Goal: Task Accomplishment & Management: Manage account settings

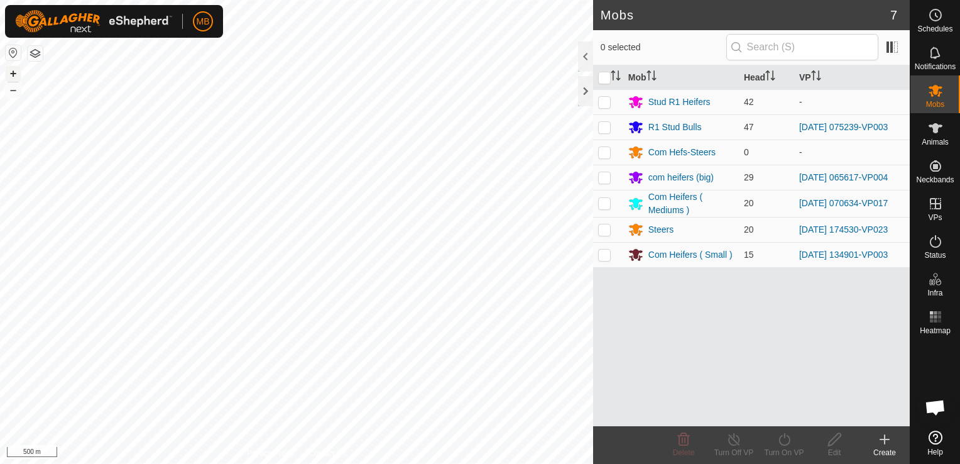
click at [14, 70] on button "+" at bounding box center [13, 73] width 15 height 15
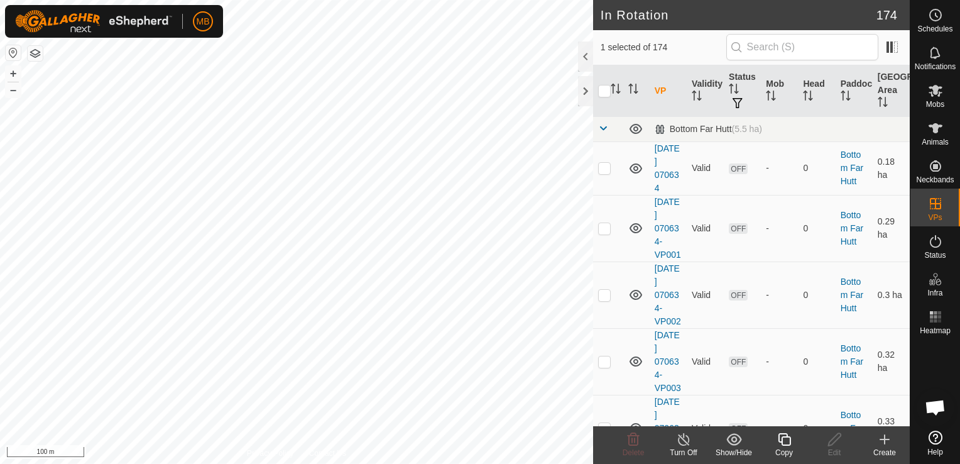
click at [786, 441] on icon at bounding box center [784, 439] width 16 height 15
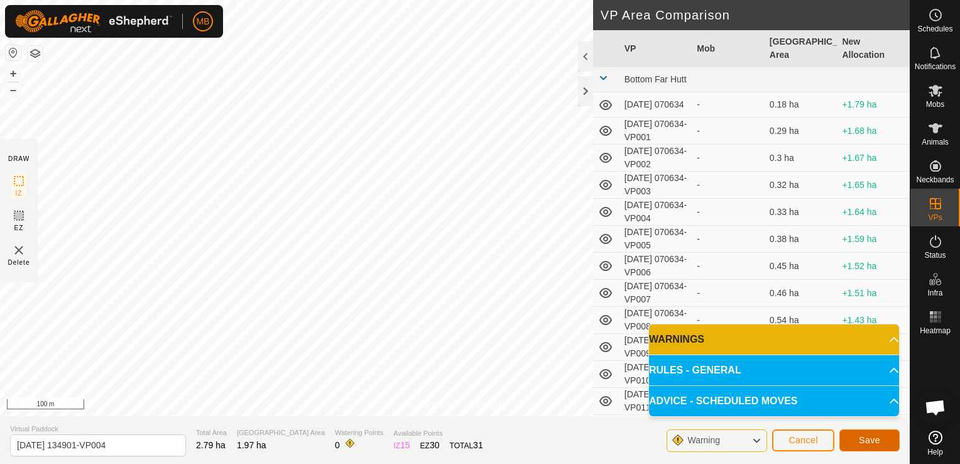
click at [857, 443] on button "Save" at bounding box center [869, 440] width 60 height 22
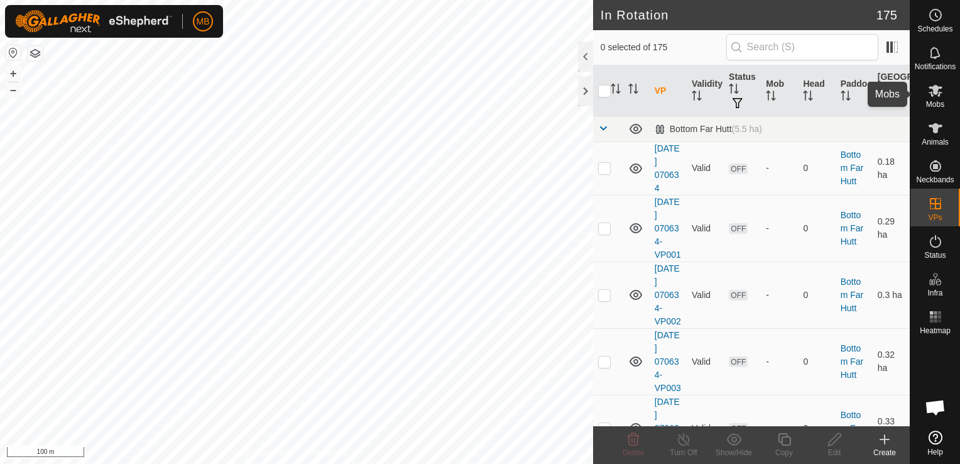
click at [934, 97] on icon at bounding box center [935, 90] width 15 height 15
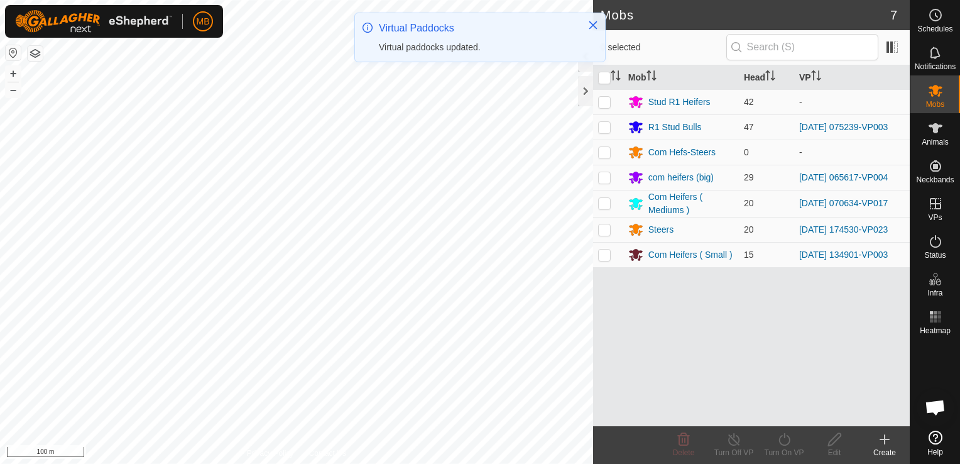
click at [604, 256] on p-checkbox at bounding box center [604, 254] width 13 height 10
checkbox input "true"
click at [781, 443] on icon at bounding box center [784, 439] width 16 height 15
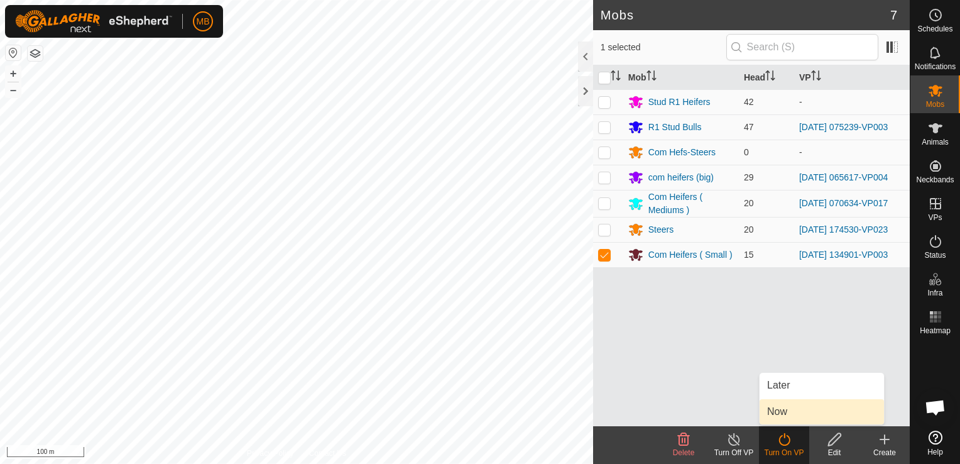
click at [788, 414] on link "Now" at bounding box center [821, 411] width 124 height 25
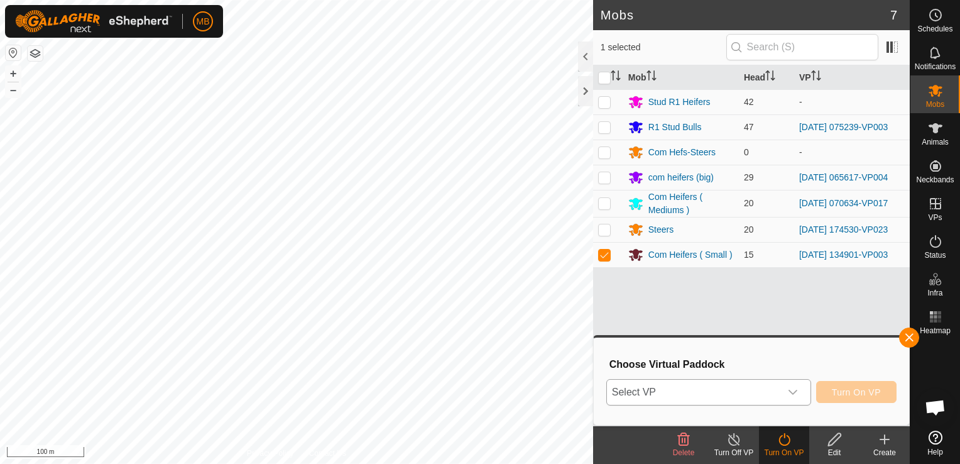
click at [786, 383] on div "dropdown trigger" at bounding box center [792, 391] width 25 height 25
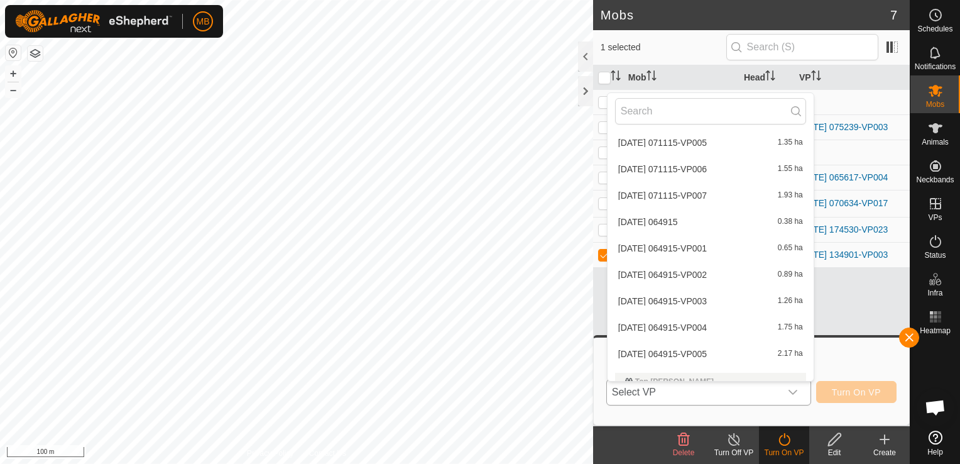
scroll to position [4740, 0]
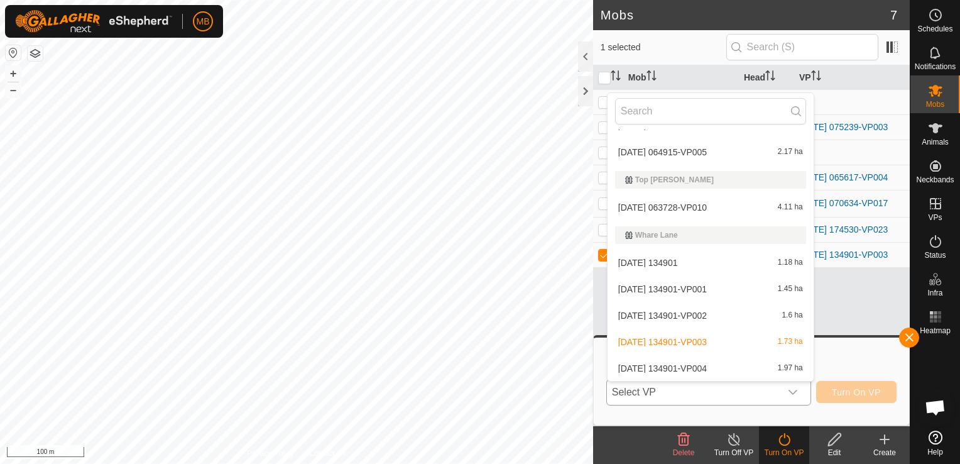
click at [769, 363] on li "[DATE] 134901-VP004 1.97 ha" at bounding box center [710, 368] width 206 height 25
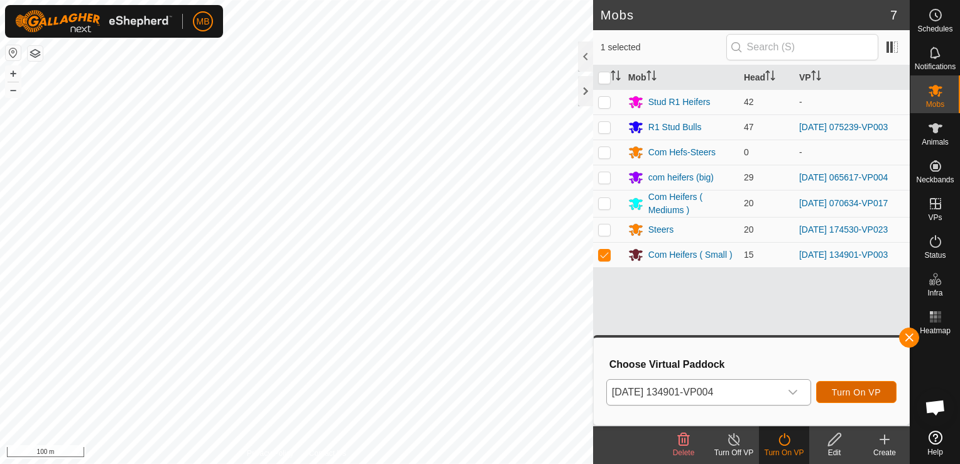
click at [850, 395] on span "Turn On VP" at bounding box center [856, 392] width 49 height 10
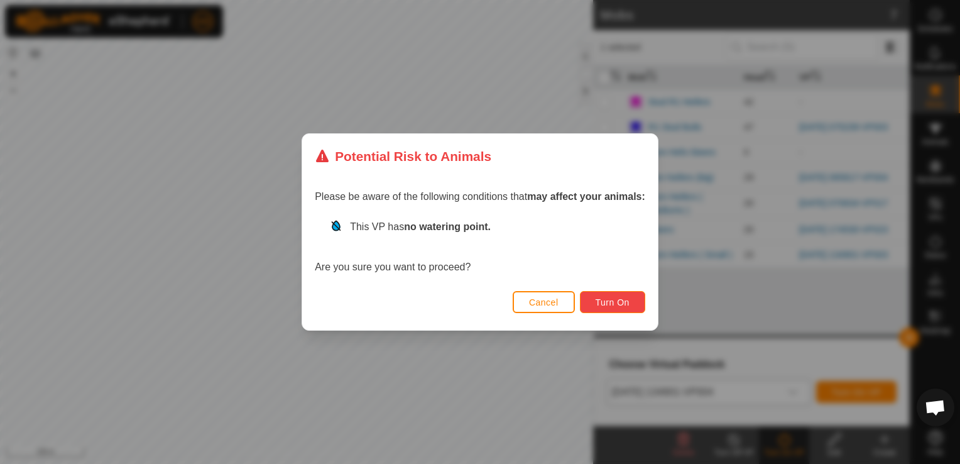
click at [619, 301] on span "Turn On" at bounding box center [612, 302] width 34 height 10
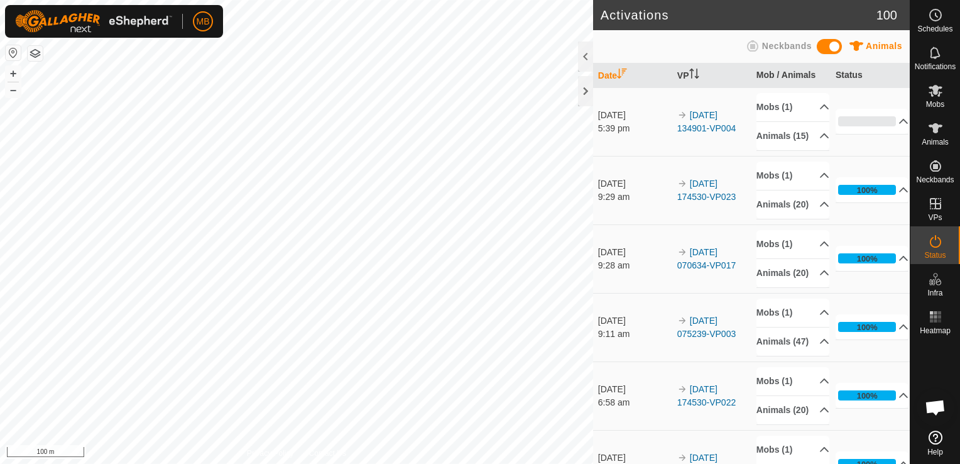
click at [318, 0] on html "MB Schedules Notifications Mobs Animals Neckbands VPs Status Infra Heatmap Help…" at bounding box center [480, 232] width 960 height 464
click at [479, 0] on html "MB Schedules Notifications Mobs Animals Neckbands VPs Status Infra Heatmap Help…" at bounding box center [480, 232] width 960 height 464
click at [942, 92] on icon at bounding box center [935, 90] width 15 height 15
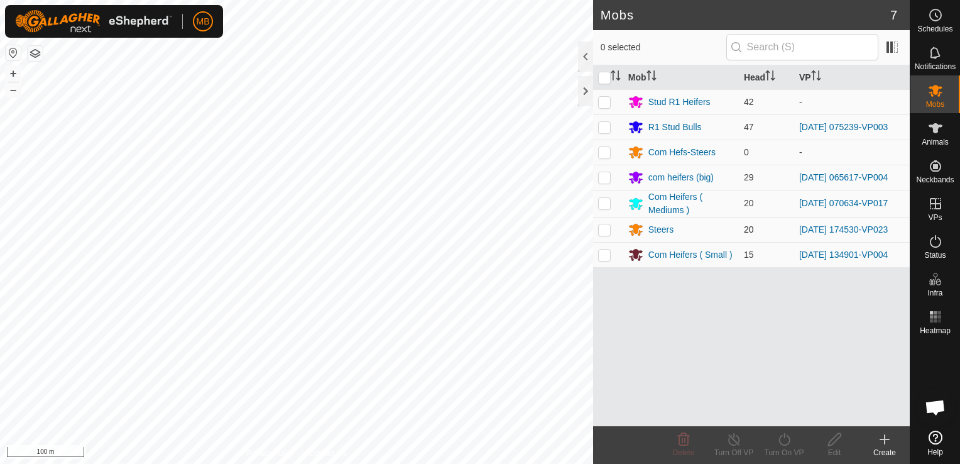
click at [603, 230] on p-checkbox at bounding box center [604, 229] width 13 height 10
checkbox input "true"
click at [779, 447] on div "Turn On VP" at bounding box center [784, 452] width 50 height 11
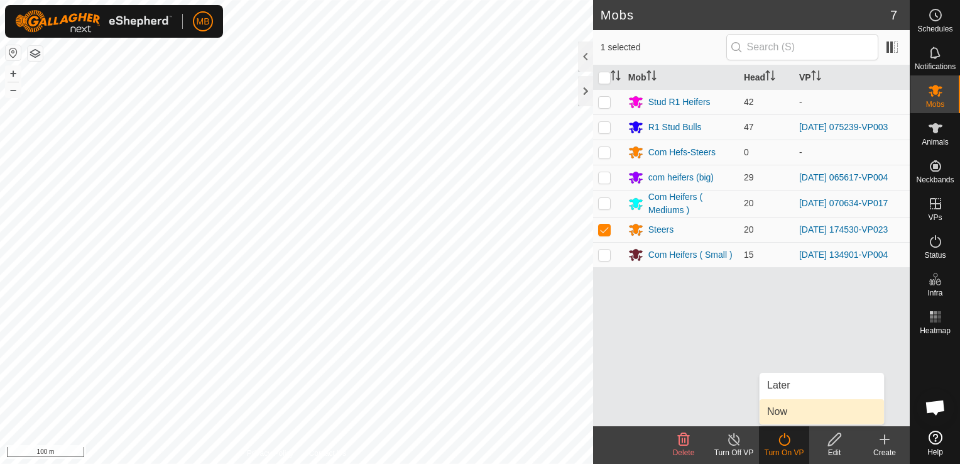
click at [786, 408] on link "Now" at bounding box center [821, 411] width 124 height 25
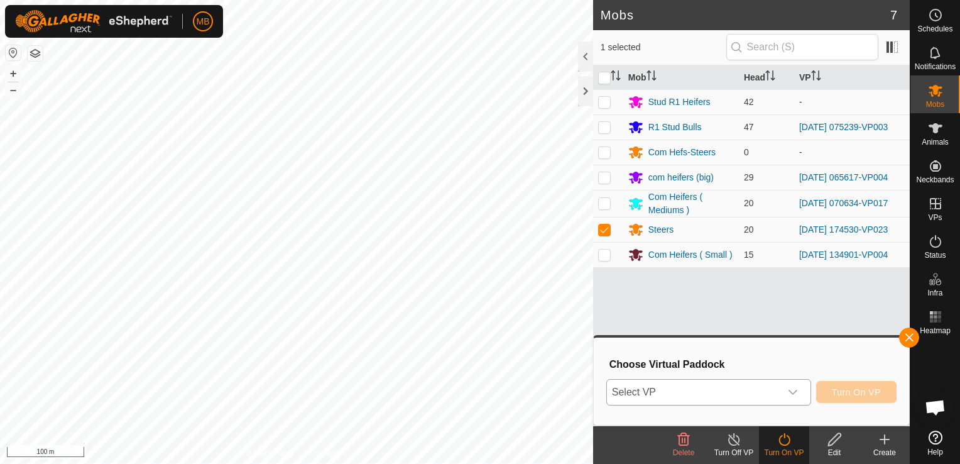
click at [793, 391] on icon "dropdown trigger" at bounding box center [792, 391] width 9 height 5
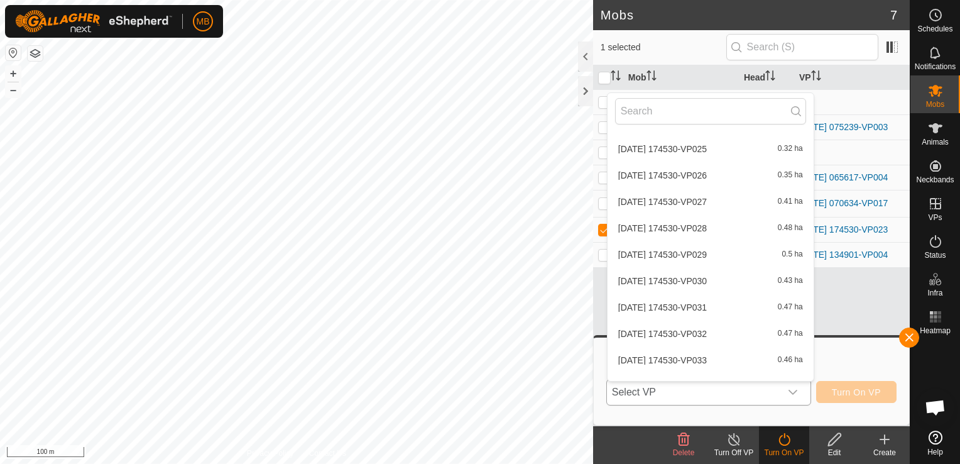
scroll to position [1551, 0]
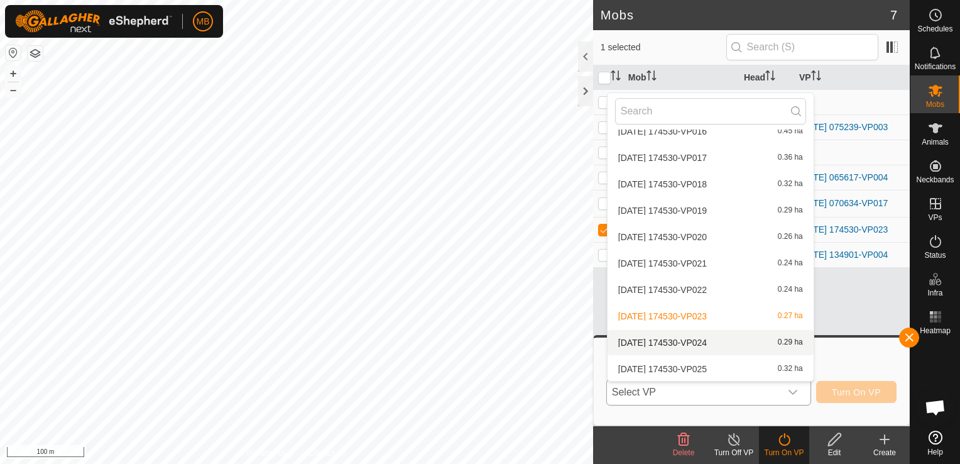
click at [714, 342] on li "[DATE] 174530-VP024 0.29 ha" at bounding box center [710, 342] width 206 height 25
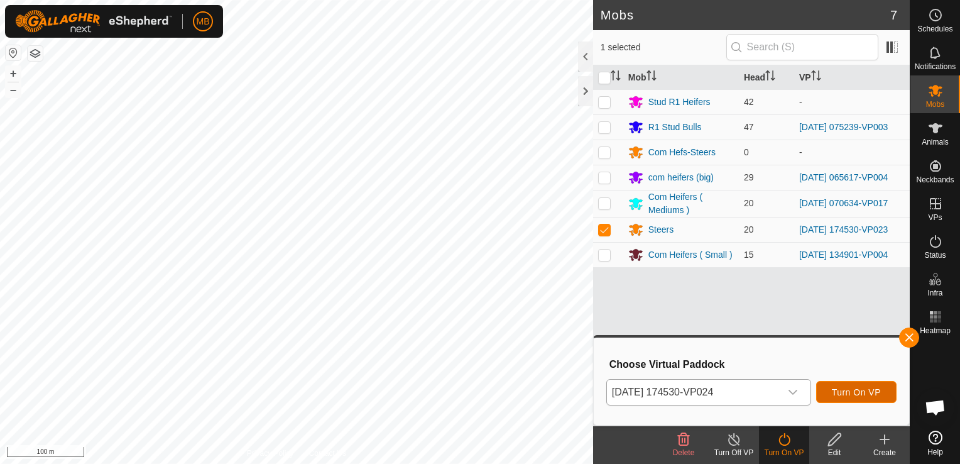
click at [854, 384] on button "Turn On VP" at bounding box center [856, 392] width 80 height 22
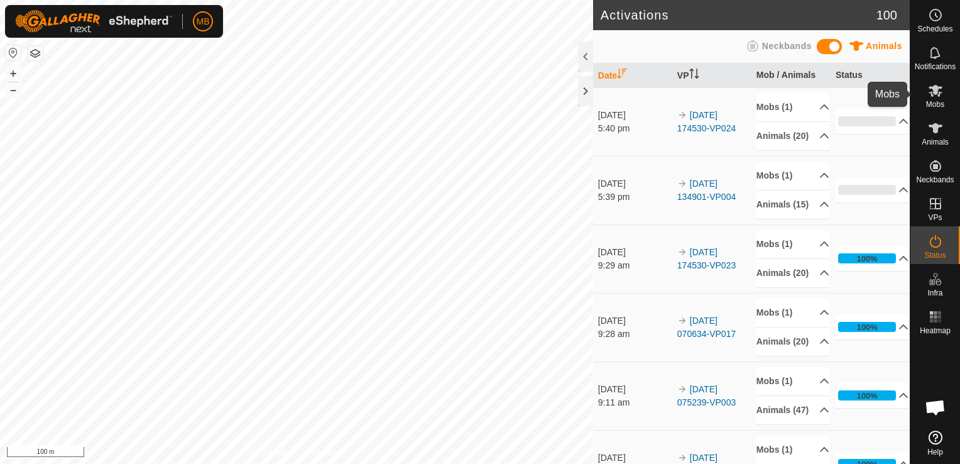
click at [936, 93] on icon at bounding box center [935, 91] width 14 height 12
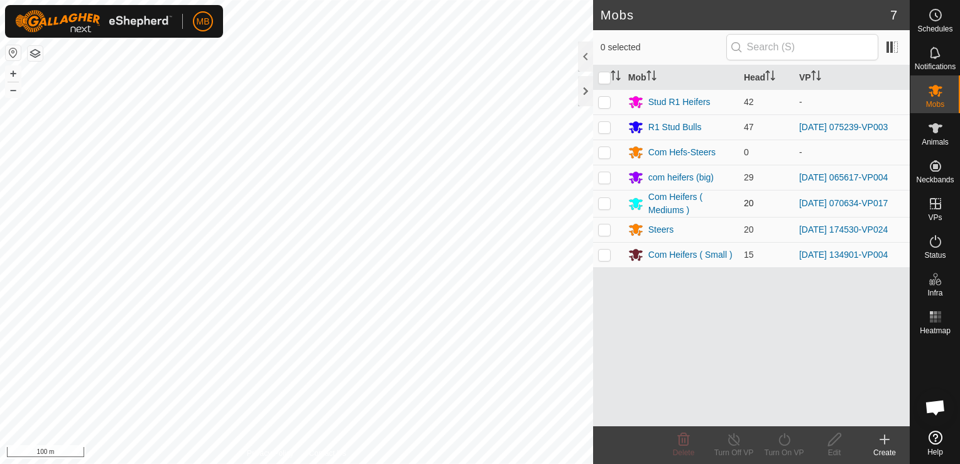
click at [606, 204] on p-checkbox at bounding box center [604, 203] width 13 height 10
checkbox input "true"
click at [786, 448] on div "Turn On VP" at bounding box center [784, 452] width 50 height 11
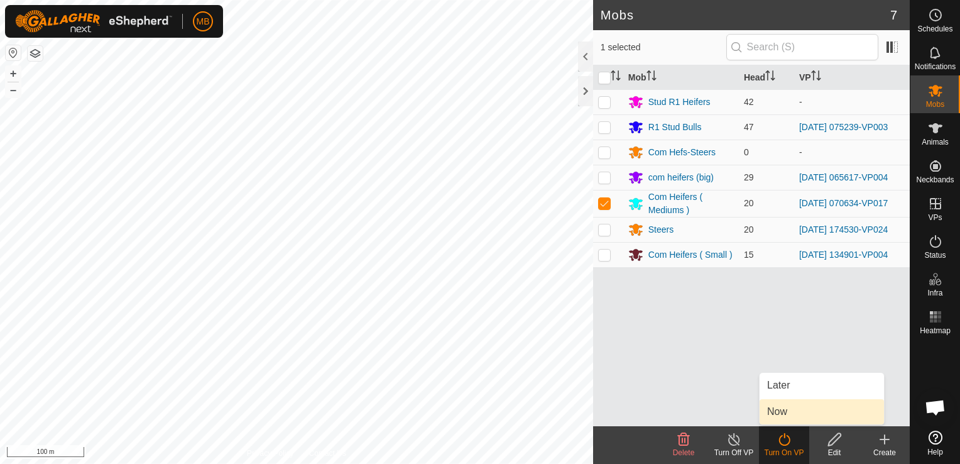
click at [801, 419] on link "Now" at bounding box center [821, 411] width 124 height 25
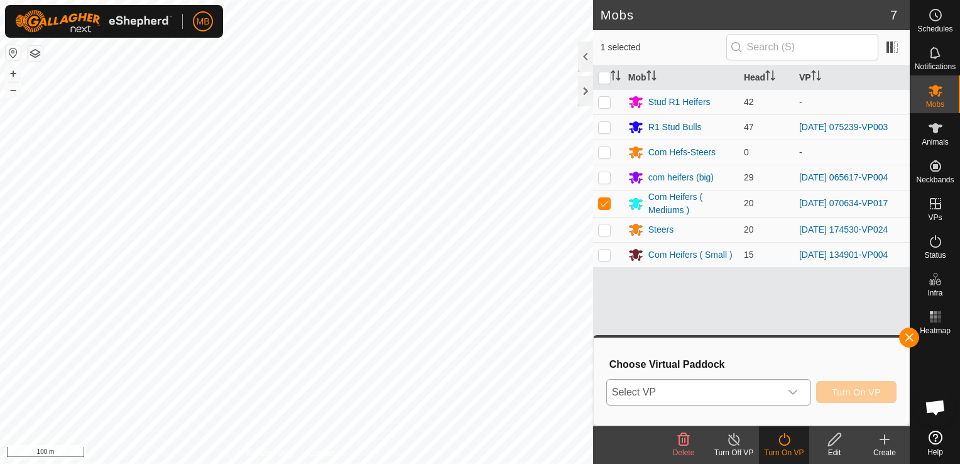
click at [791, 394] on icon "dropdown trigger" at bounding box center [793, 392] width 10 height 10
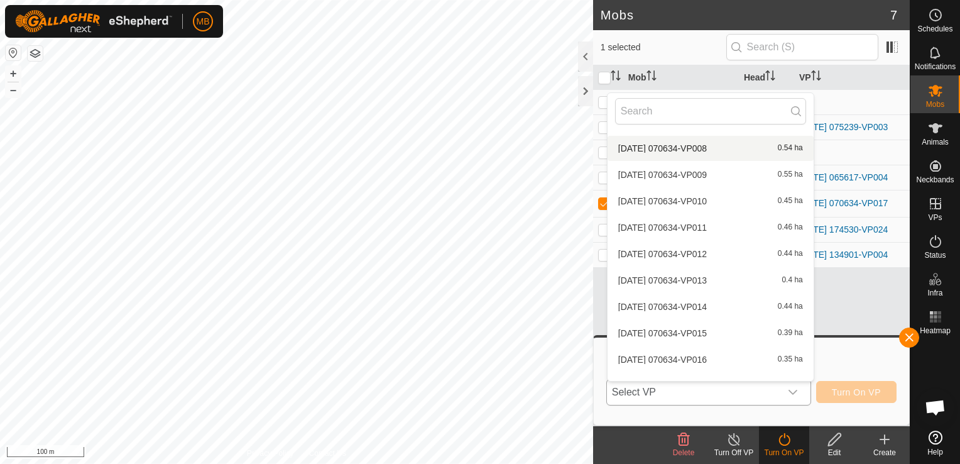
scroll to position [453, 0]
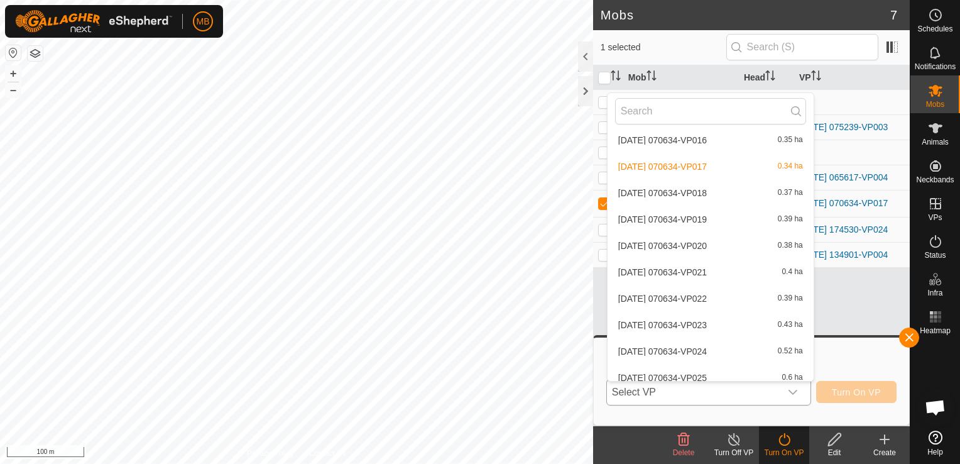
click at [724, 195] on li "[DATE] 070634-VP018 0.37 ha" at bounding box center [710, 192] width 206 height 25
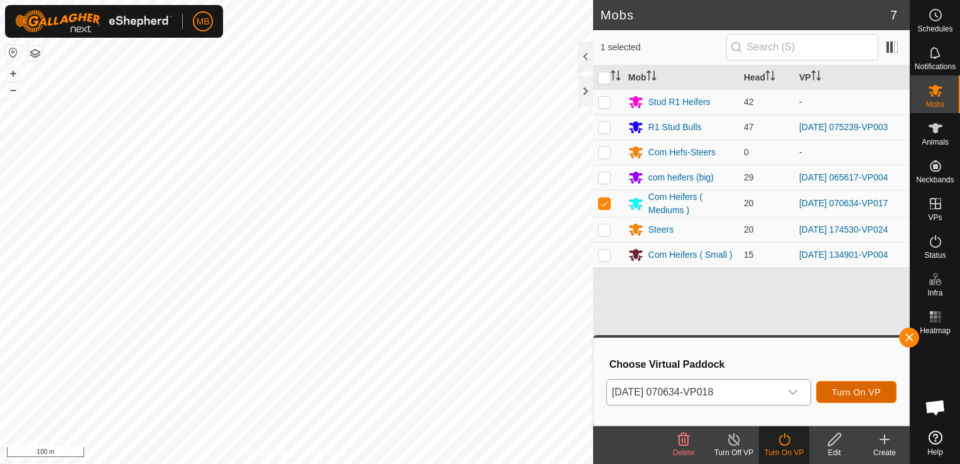
click at [857, 387] on span "Turn On VP" at bounding box center [856, 392] width 49 height 10
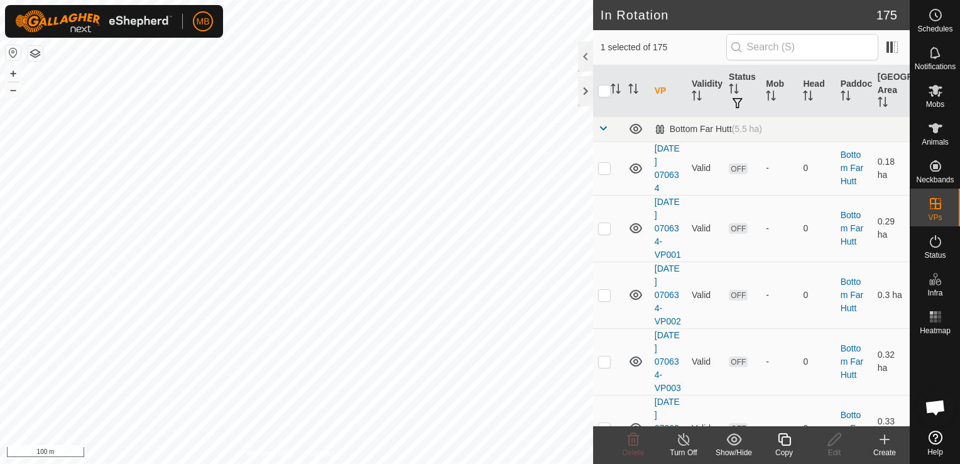
click at [781, 443] on icon at bounding box center [784, 439] width 13 height 13
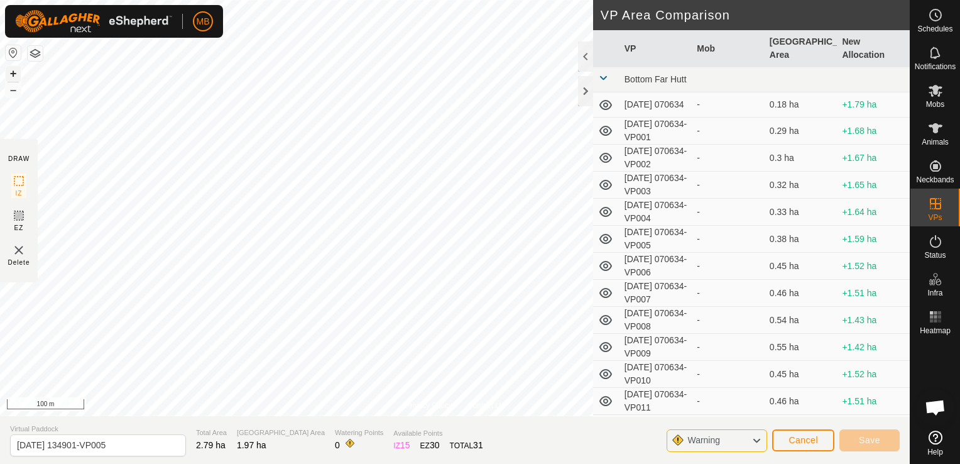
click at [14, 69] on button "+" at bounding box center [13, 73] width 15 height 15
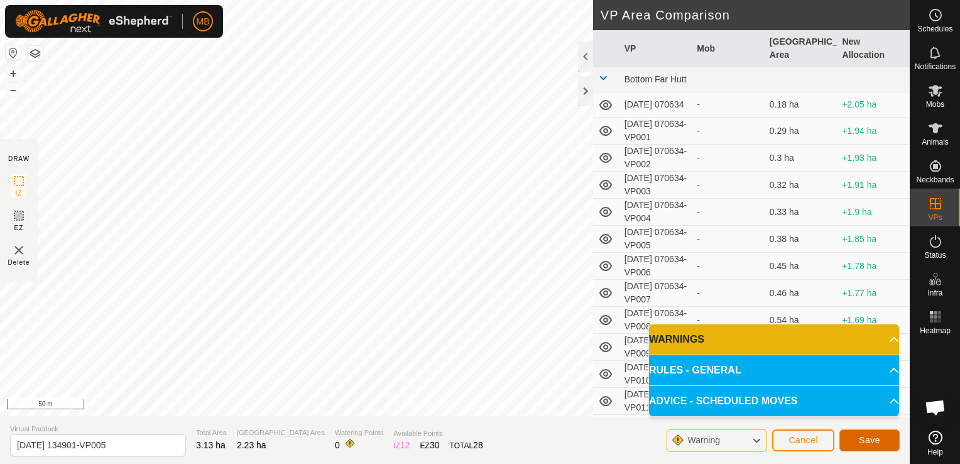
click at [867, 443] on span "Save" at bounding box center [869, 440] width 21 height 10
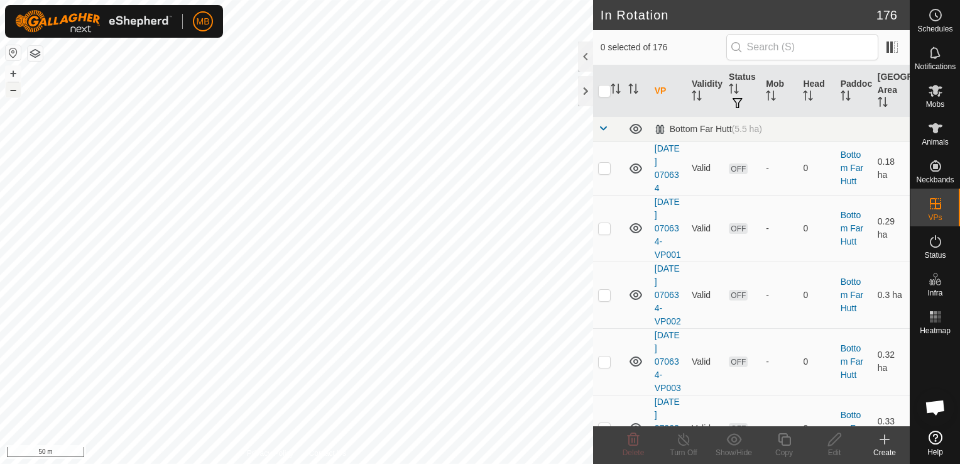
click at [10, 94] on button "–" at bounding box center [13, 89] width 15 height 15
checkbox input "true"
click at [13, 94] on button "–" at bounding box center [13, 89] width 15 height 15
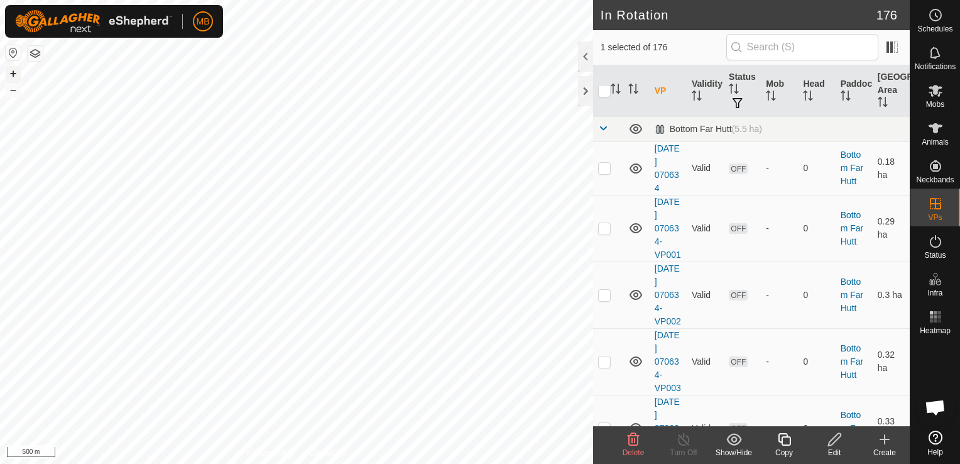
click at [11, 70] on button "+" at bounding box center [13, 73] width 15 height 15
